Goal: Task Accomplishment & Management: Manage account settings

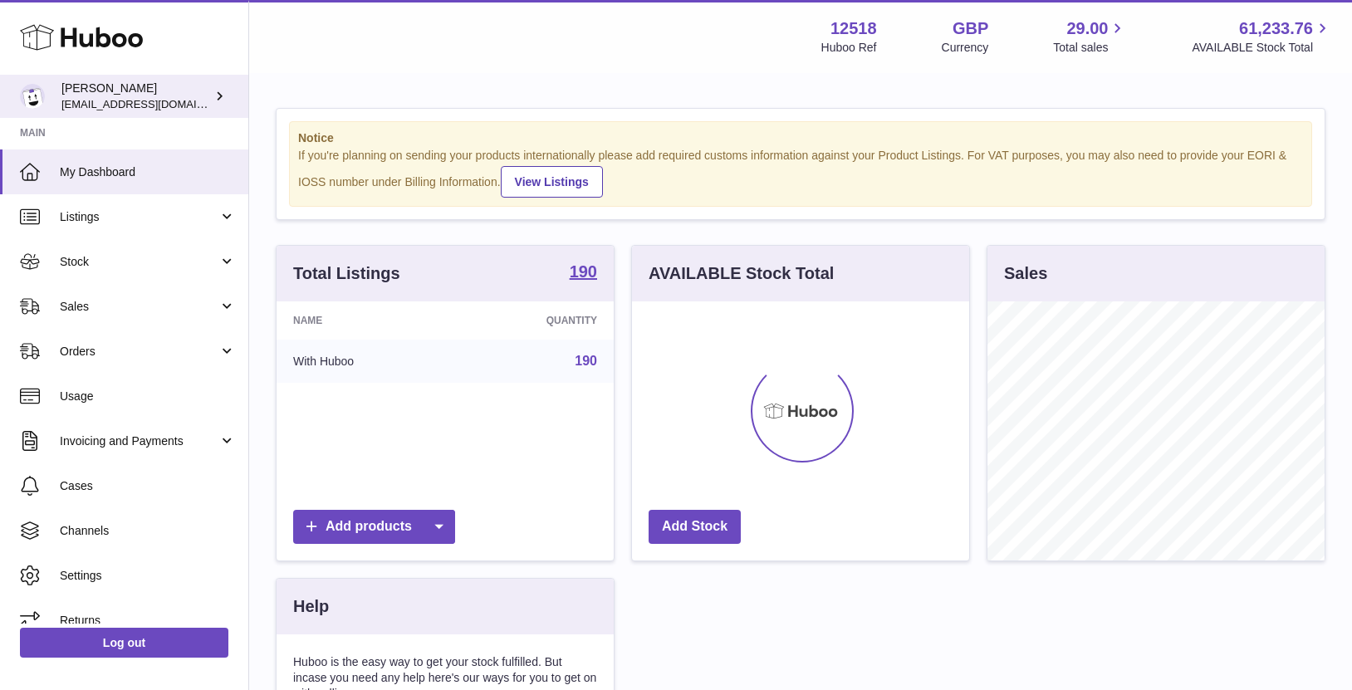
scroll to position [259, 337]
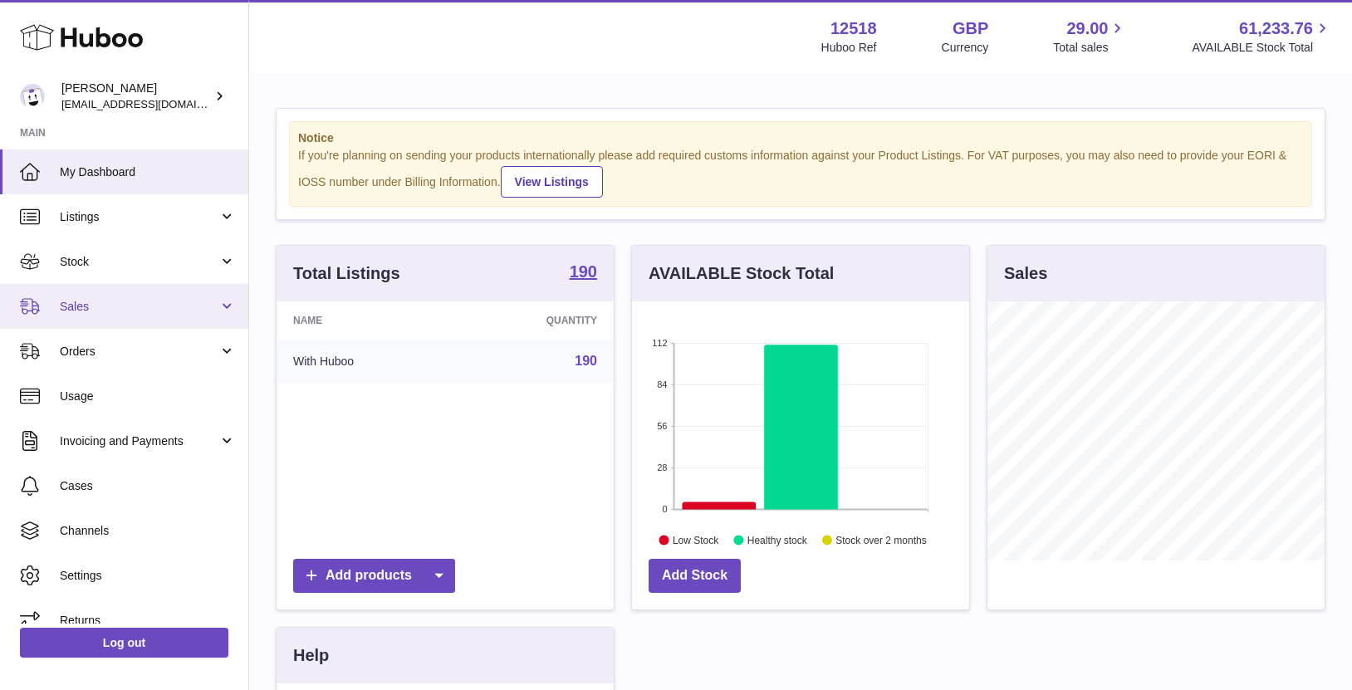
click at [107, 296] on link "Sales" at bounding box center [124, 306] width 248 height 45
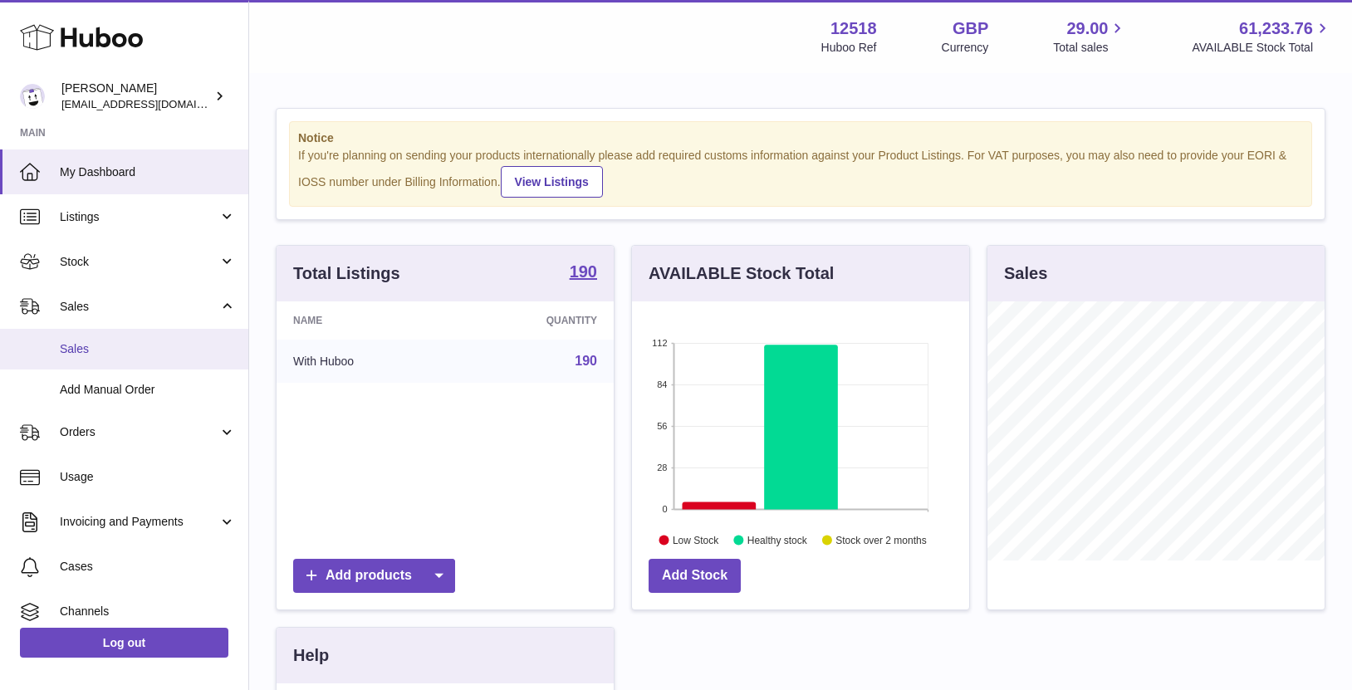
click at [68, 335] on link "Sales" at bounding box center [124, 349] width 248 height 41
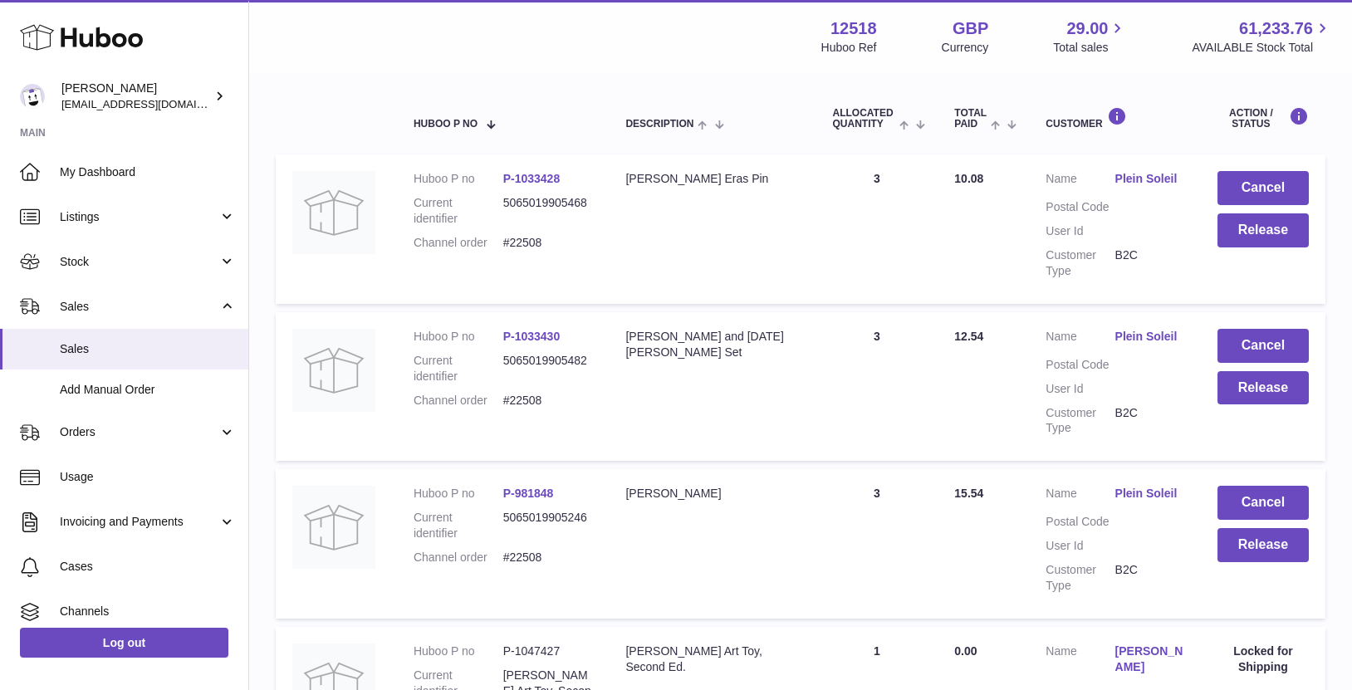
scroll to position [262, 0]
click at [1278, 183] on button "Cancel" at bounding box center [1262, 189] width 91 height 34
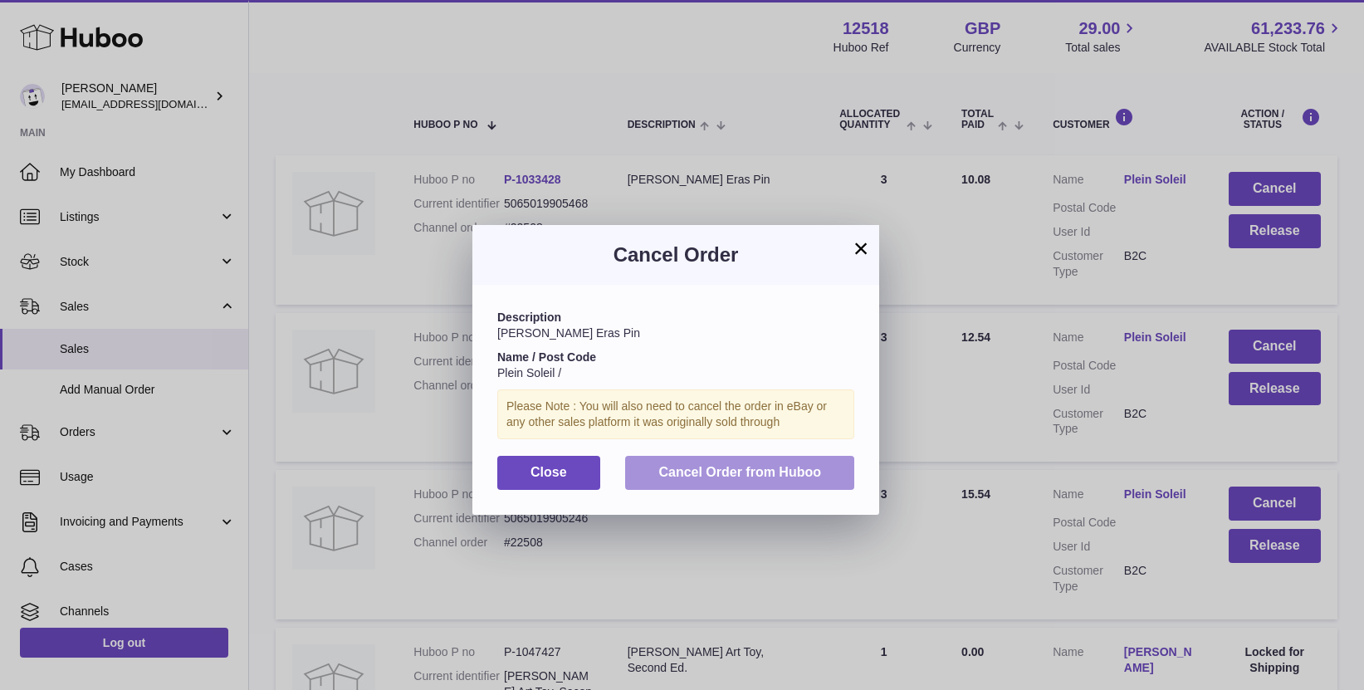
click at [820, 465] on span "Cancel Order from Huboo" at bounding box center [739, 472] width 163 height 14
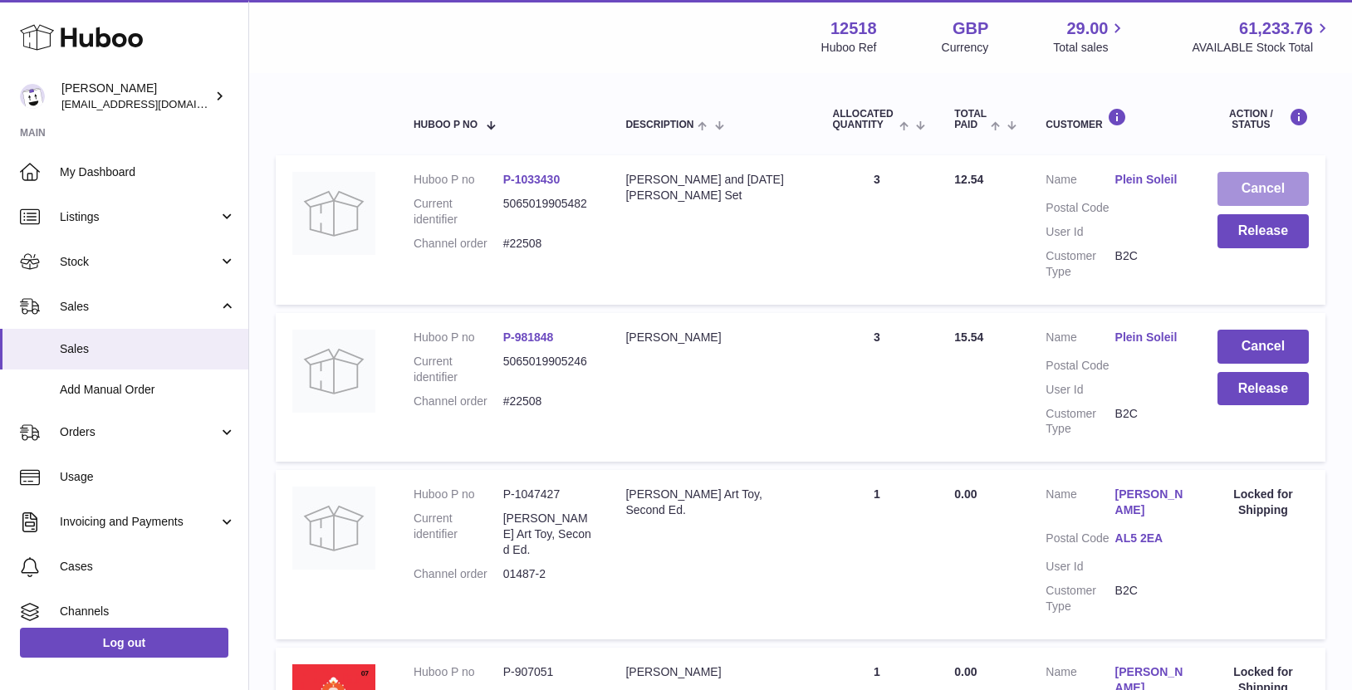
click at [1261, 190] on button "Cancel" at bounding box center [1262, 189] width 91 height 34
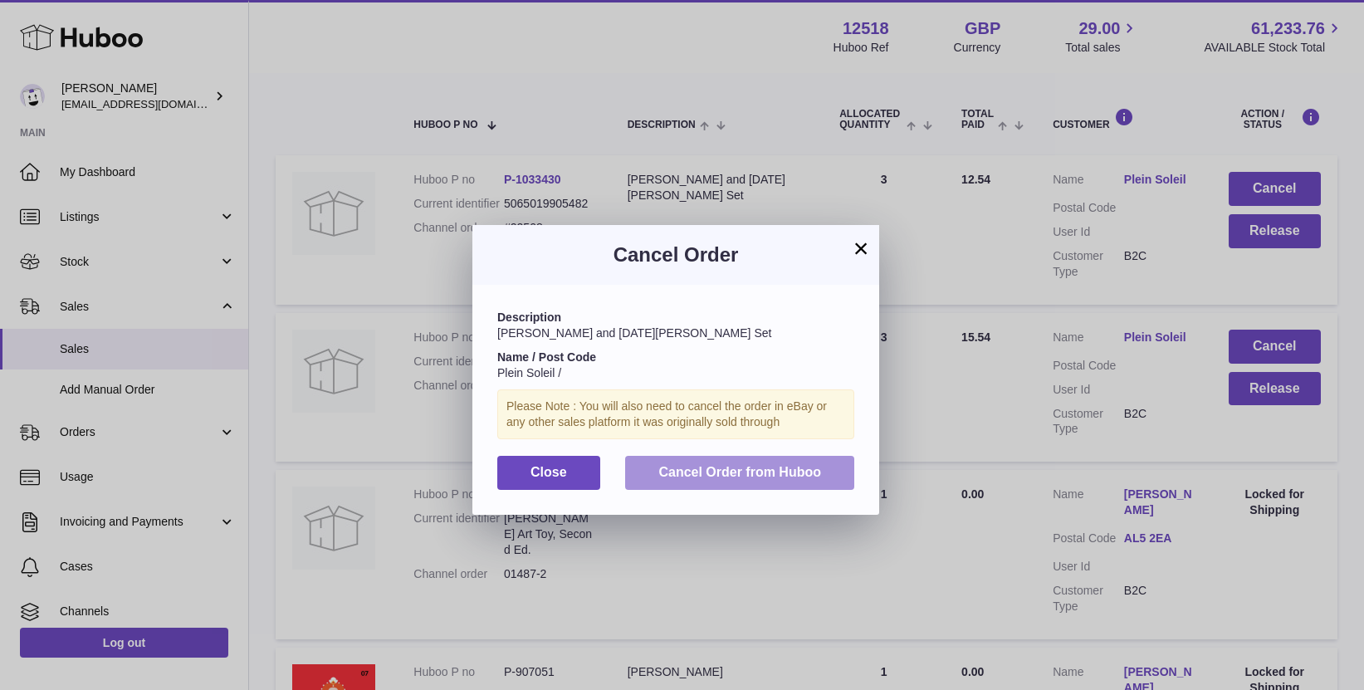
click at [785, 461] on button "Cancel Order from Huboo" at bounding box center [739, 473] width 229 height 34
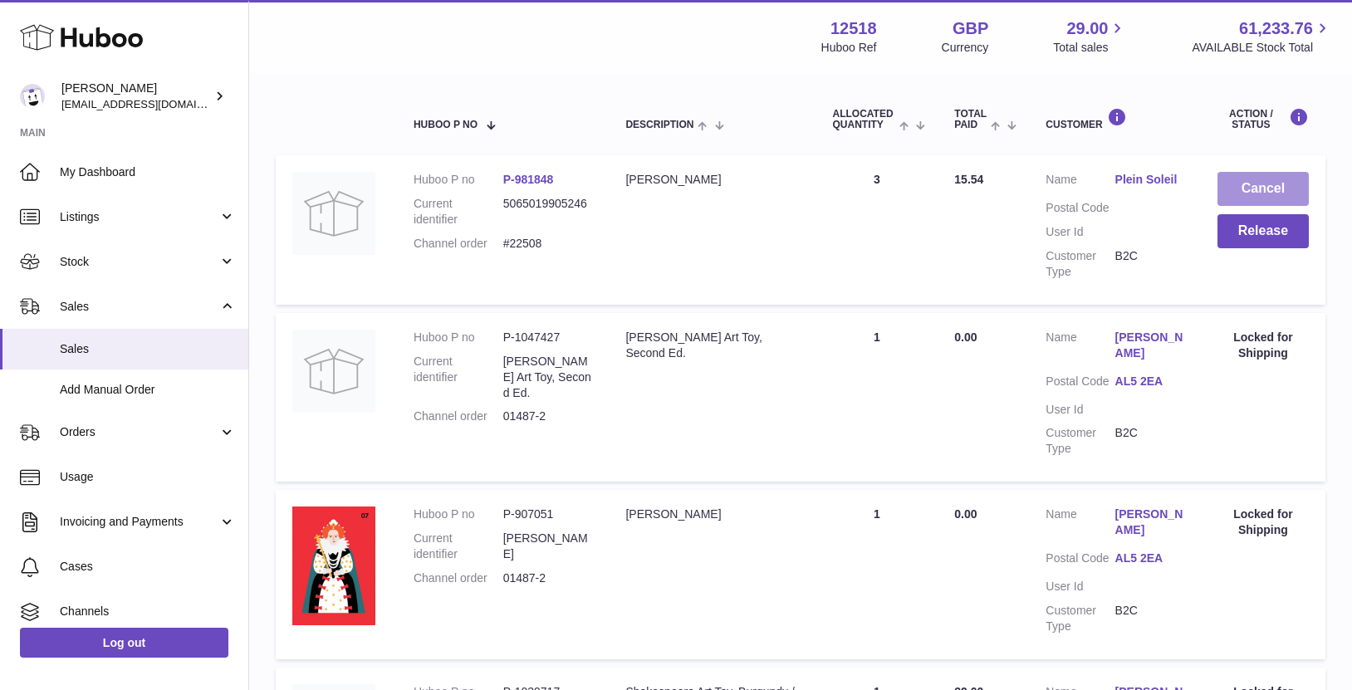
click at [1271, 183] on button "Cancel" at bounding box center [1262, 189] width 91 height 34
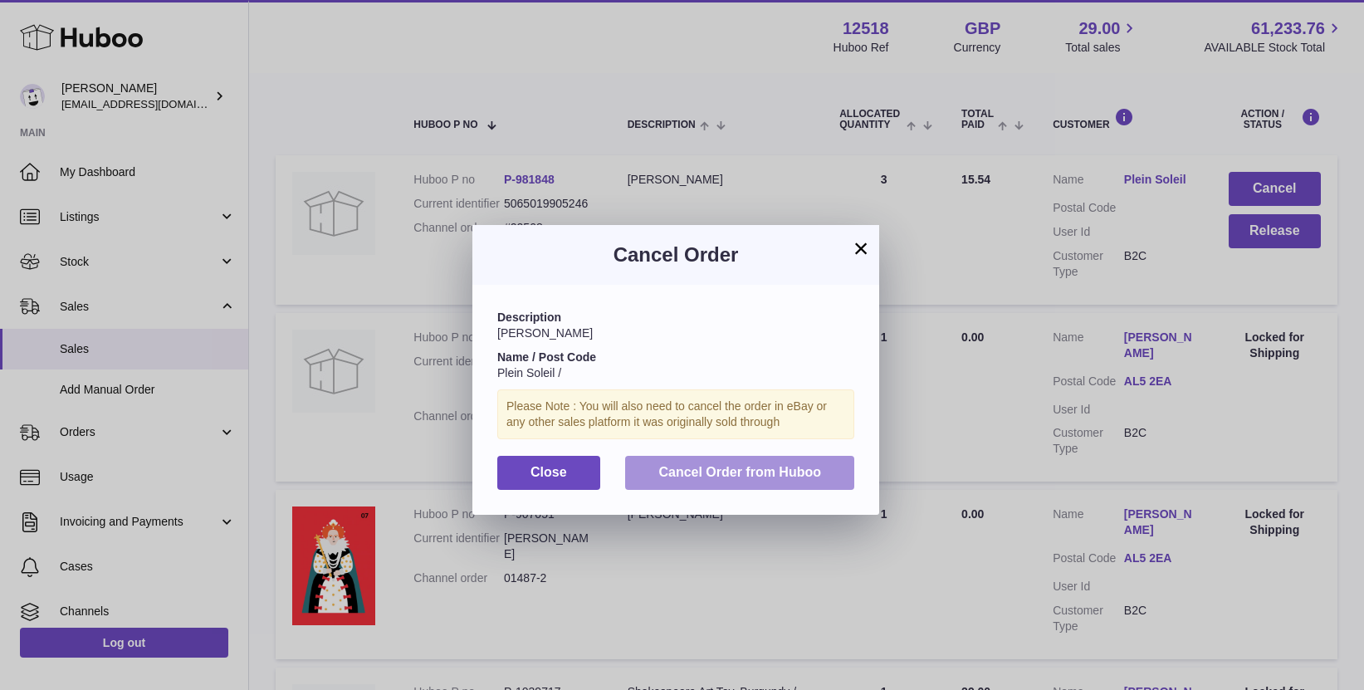
click at [730, 486] on button "Cancel Order from Huboo" at bounding box center [739, 473] width 229 height 34
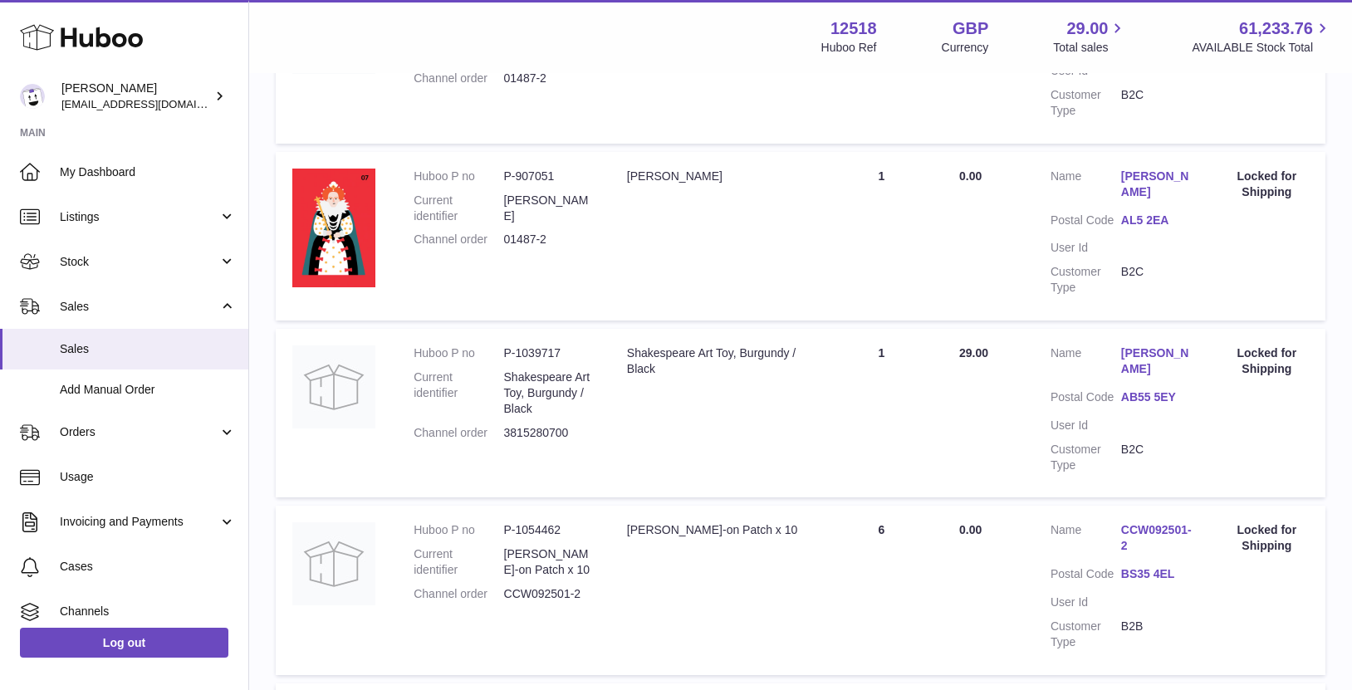
scroll to position [0, 0]
